Goal: Complete application form

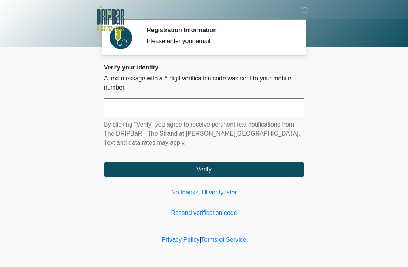
click at [240, 191] on link "No thanks, I'll verify later" at bounding box center [204, 192] width 200 height 9
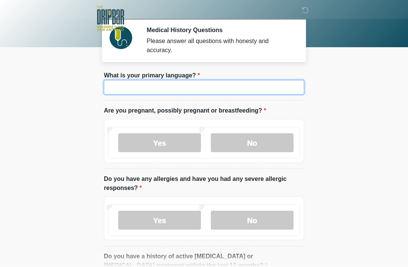
click at [275, 83] on input "What is your primary language?" at bounding box center [204, 87] width 200 height 14
type input "*******"
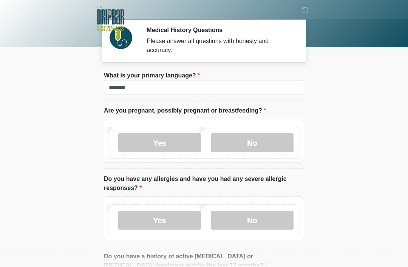
click at [264, 140] on label "No" at bounding box center [252, 142] width 83 height 19
click at [275, 220] on label "No" at bounding box center [252, 220] width 83 height 19
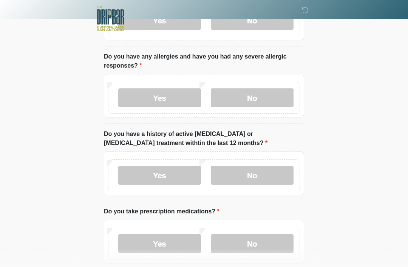
scroll to position [130, 0]
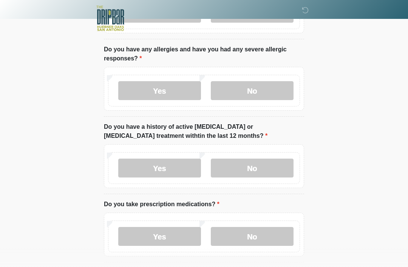
click at [283, 168] on label "No" at bounding box center [252, 168] width 83 height 19
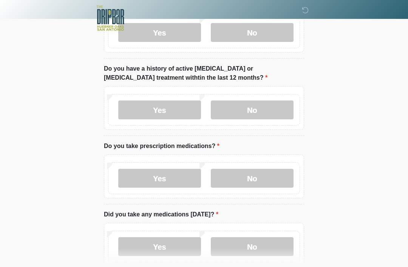
scroll to position [188, 0]
click at [283, 171] on label "No" at bounding box center [252, 178] width 83 height 19
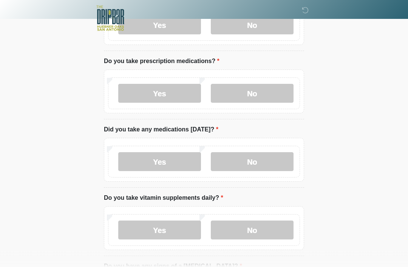
scroll to position [276, 0]
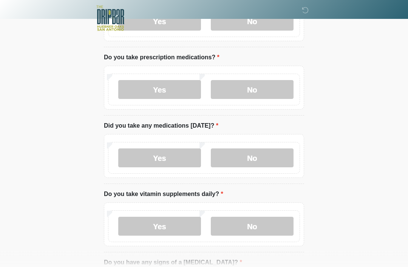
click at [266, 153] on label "No" at bounding box center [252, 158] width 83 height 19
click at [180, 154] on label "Yes" at bounding box center [159, 157] width 83 height 19
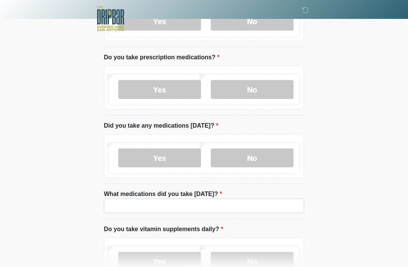
click at [230, 192] on li "What medications did you take today? What medications did you take today?" at bounding box center [204, 204] width 200 height 29
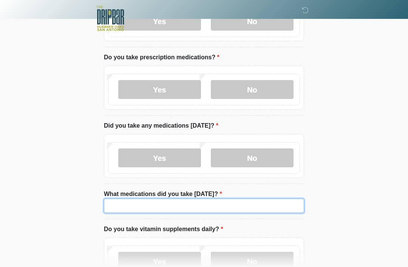
click at [277, 208] on input "What medications did you take today?" at bounding box center [204, 206] width 200 height 14
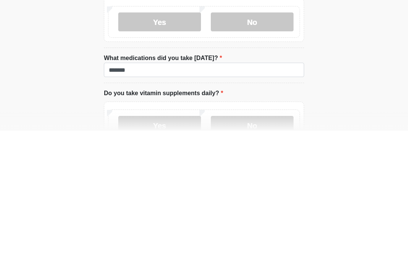
scroll to position [413, 0]
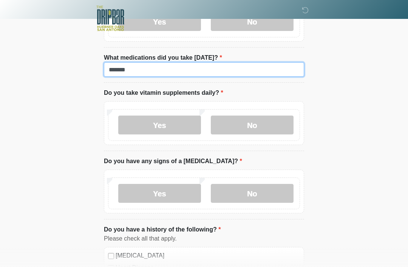
type input "*******"
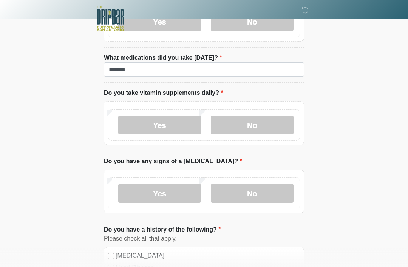
click at [178, 116] on label "Yes" at bounding box center [159, 125] width 83 height 19
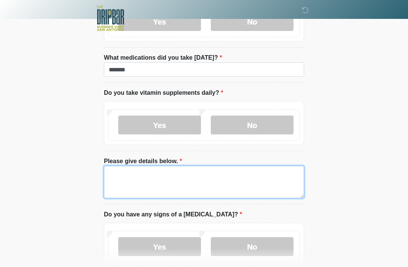
click at [200, 172] on textarea "Please give details below." at bounding box center [204, 182] width 200 height 32
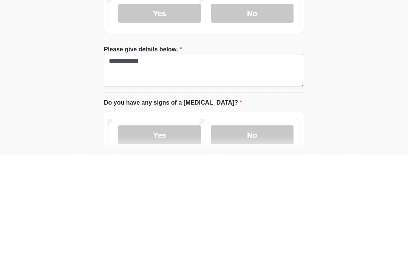
scroll to position [525, 0]
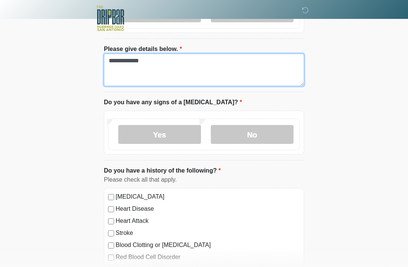
type textarea "**********"
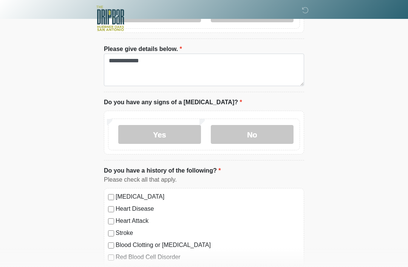
click at [265, 133] on label "No" at bounding box center [252, 134] width 83 height 19
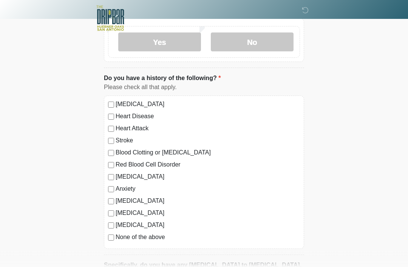
scroll to position [622, 0]
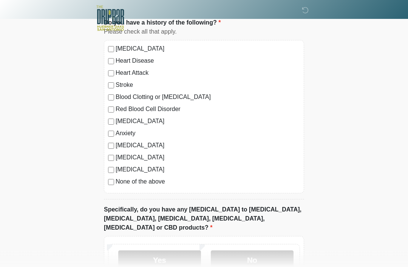
click at [253, 251] on label "No" at bounding box center [252, 260] width 83 height 19
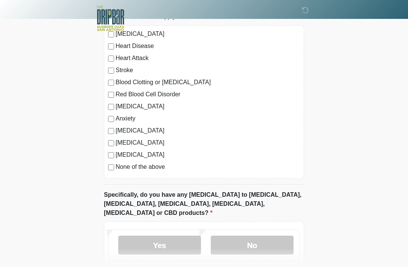
scroll to position [687, 0]
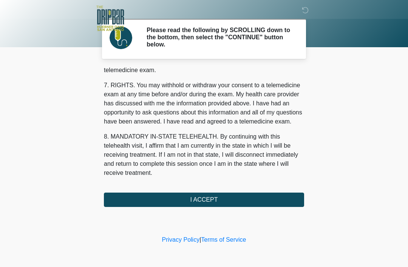
scroll to position [331, 0]
click at [283, 196] on button "I ACCEPT" at bounding box center [204, 200] width 200 height 14
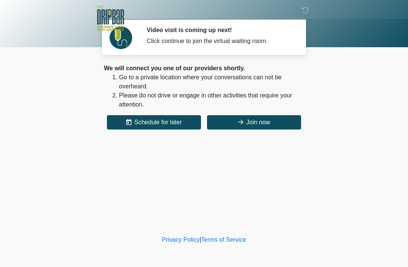
click at [278, 122] on button "Join now" at bounding box center [254, 122] width 94 height 14
